Goal: Transaction & Acquisition: Purchase product/service

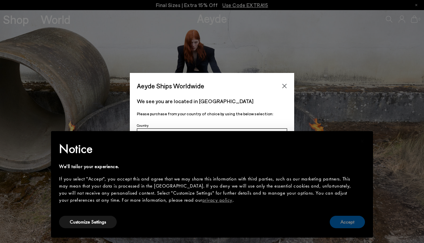
click at [339, 218] on button "Accept" at bounding box center [347, 221] width 35 height 12
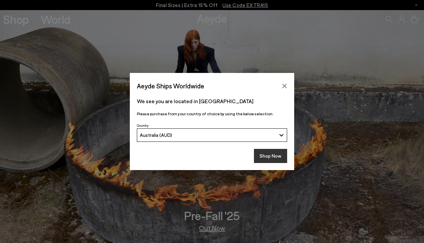
click at [268, 154] on button "Shop Now" at bounding box center [270, 156] width 33 height 14
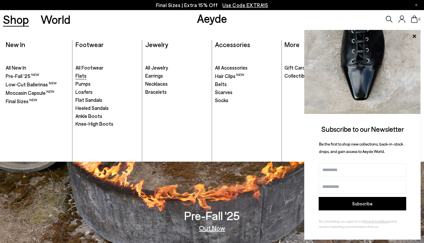
click at [80, 76] on span "Flats" at bounding box center [80, 75] width 11 height 6
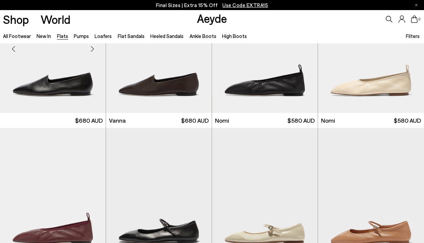
scroll to position [212, 0]
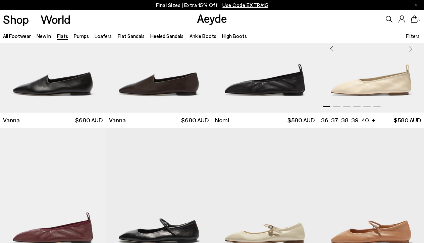
click at [360, 103] on div at bounding box center [371, 105] width 106 height 8
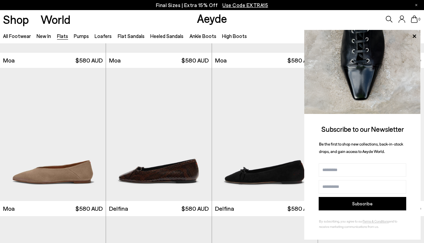
scroll to position [1012, 0]
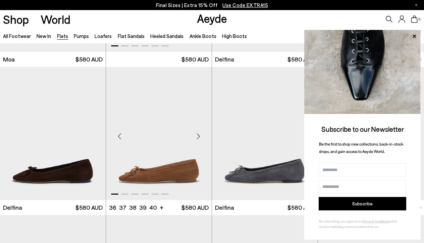
scroll to position [1161, 0]
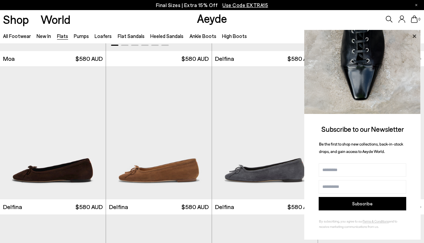
click at [413, 38] on icon at bounding box center [414, 36] width 9 height 9
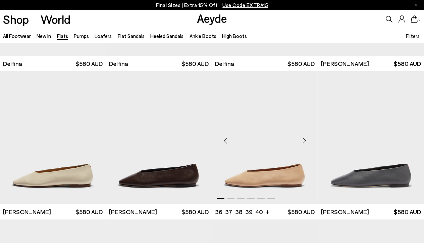
scroll to position [1309, 0]
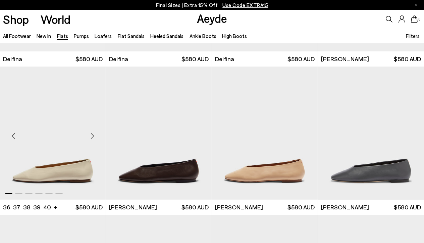
click at [64, 167] on img "1 / 6" at bounding box center [53, 132] width 106 height 133
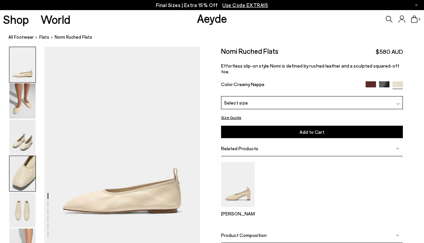
click at [29, 178] on img at bounding box center [22, 173] width 26 height 35
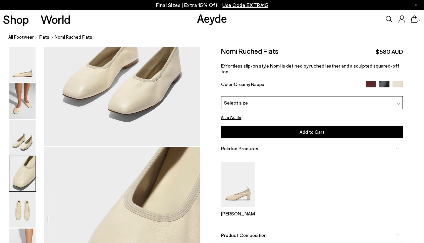
scroll to position [615, 0]
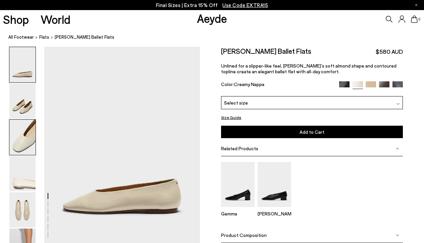
click at [23, 147] on img at bounding box center [22, 136] width 26 height 35
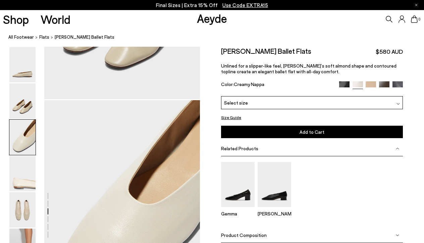
scroll to position [406, 0]
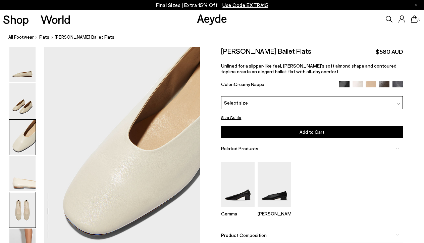
click at [25, 216] on img at bounding box center [22, 209] width 26 height 35
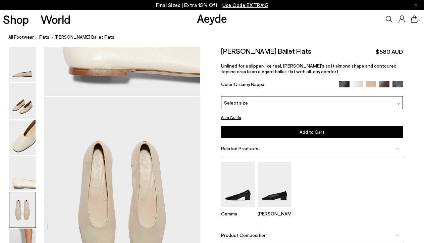
scroll to position [823, 0]
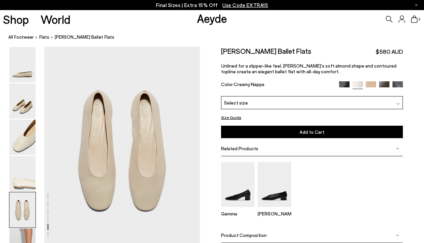
click at [400, 103] on img at bounding box center [397, 103] width 3 height 3
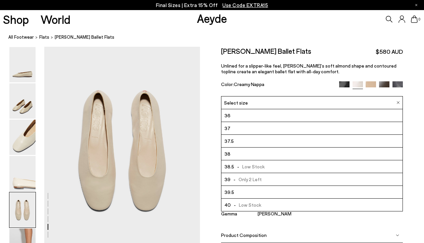
click at [400, 103] on img at bounding box center [397, 102] width 3 height 3
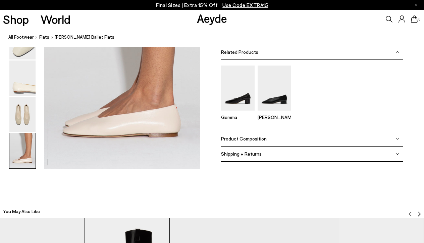
scroll to position [1120, 0]
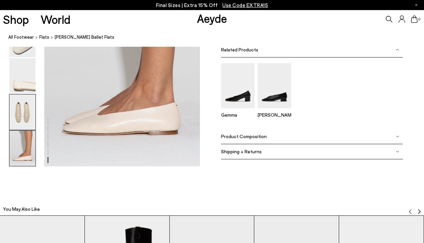
click at [32, 107] on img at bounding box center [22, 111] width 26 height 35
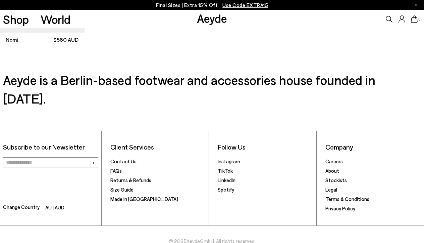
scroll to position [1591, 0]
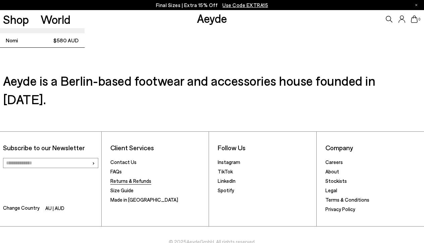
click at [144, 177] on link "Returns & Refunds" at bounding box center [130, 180] width 41 height 6
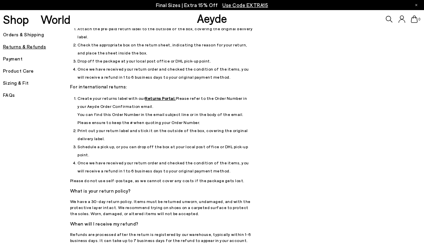
scroll to position [63, 0]
